Goal: Task Accomplishment & Management: Complete application form

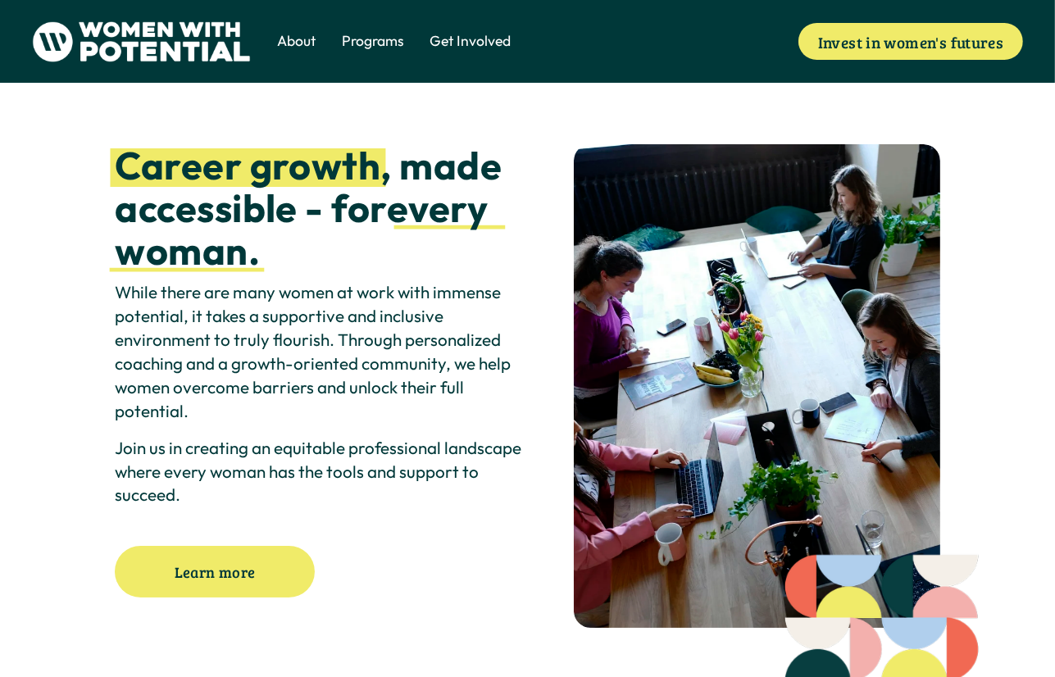
click at [467, 30] on link "Get Involved" at bounding box center [470, 41] width 81 height 23
click at [0, 0] on span "Volunteer" at bounding box center [0, 0] width 0 height 0
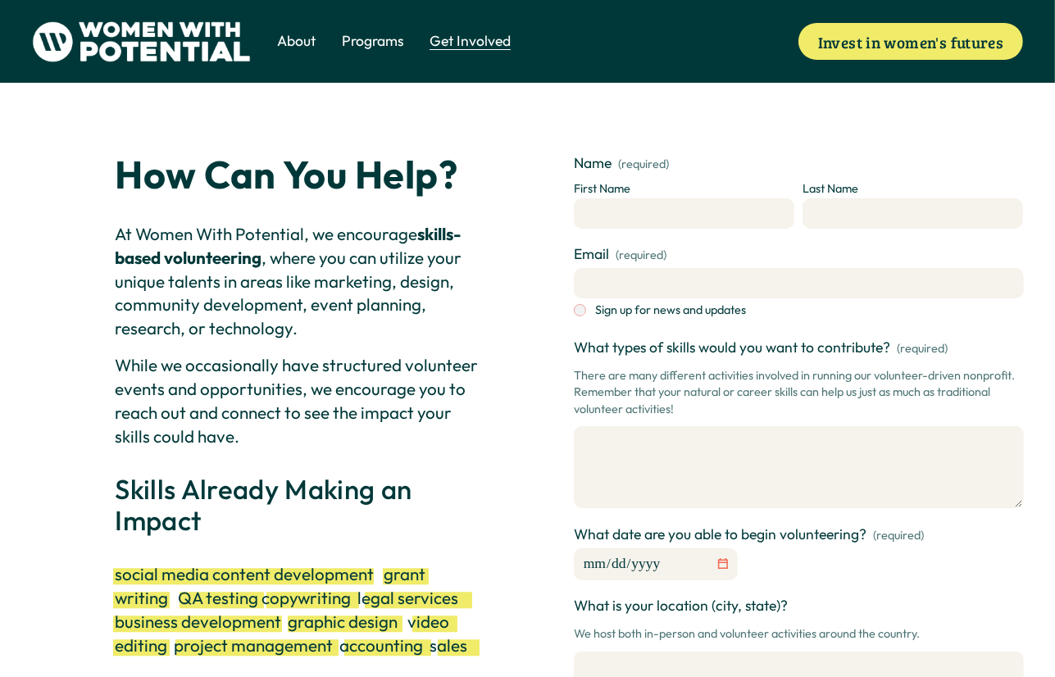
click at [0, 0] on span "Volunteer" at bounding box center [0, 0] width 0 height 0
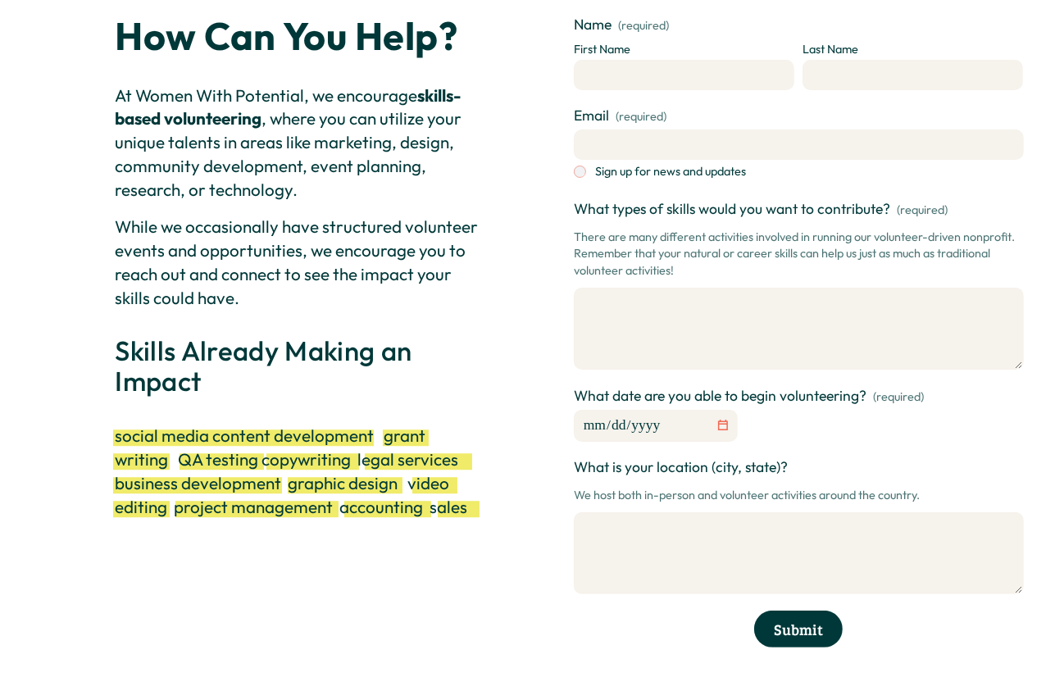
scroll to position [164, 0]
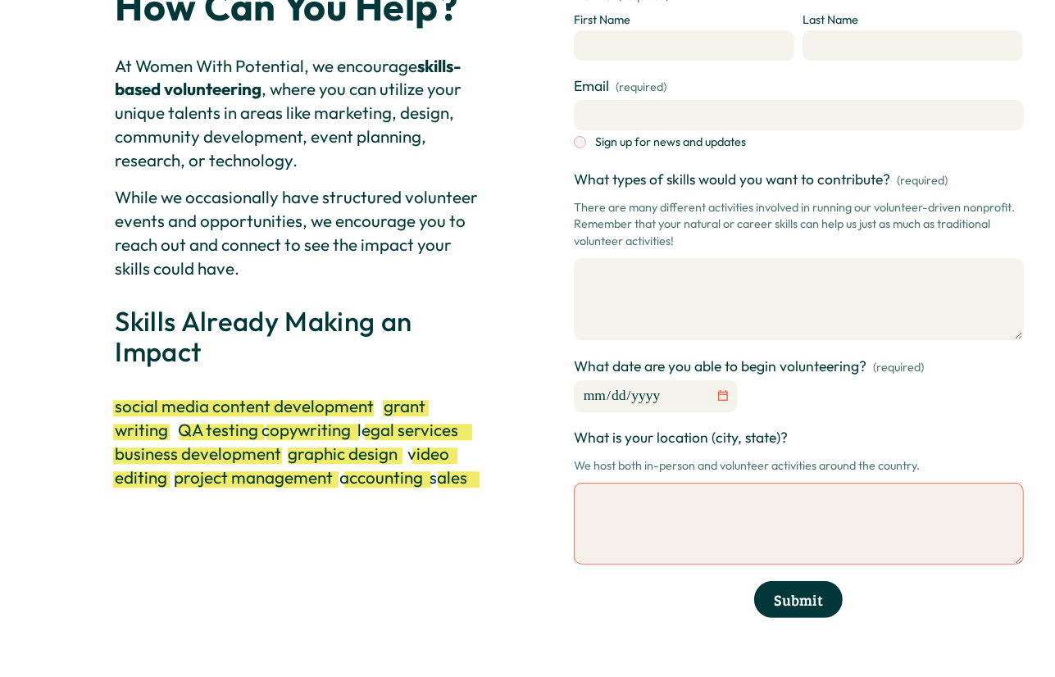
click at [669, 530] on textarea "What is your location (city, state)?" at bounding box center [799, 524] width 450 height 82
